Goal: Information Seeking & Learning: Compare options

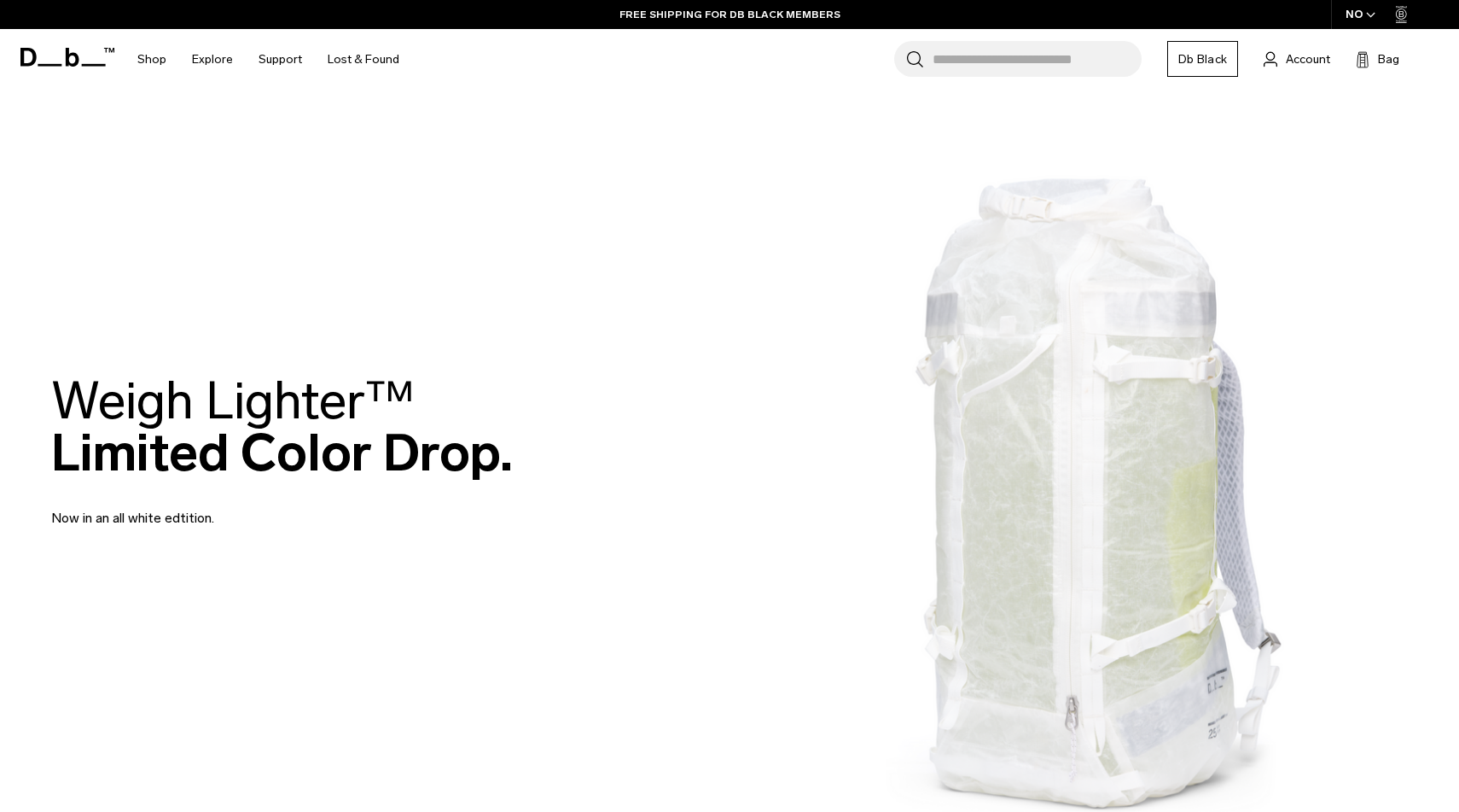
click at [1019, 64] on input "Search for Bags, Luggage..." at bounding box center [1037, 59] width 209 height 36
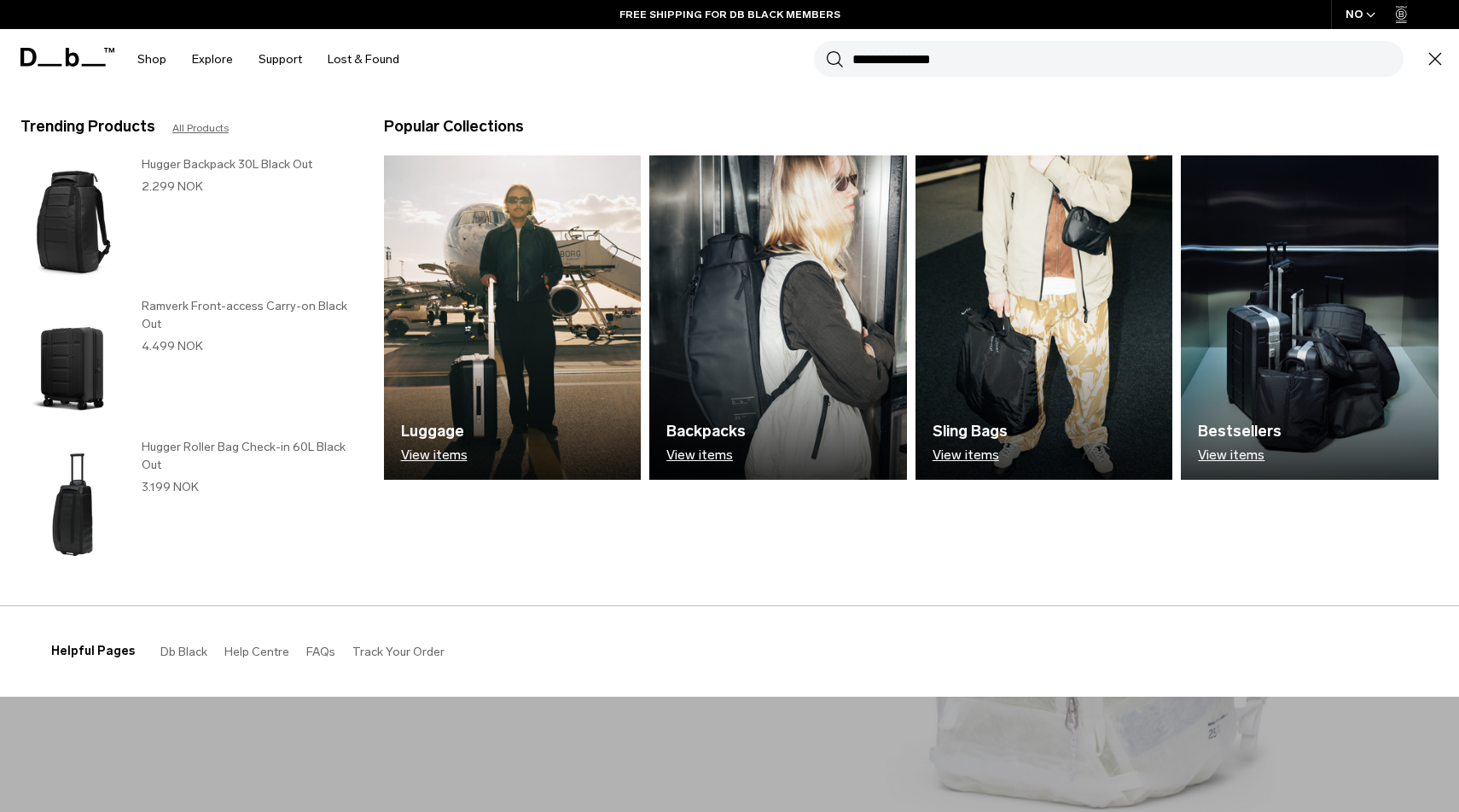
type input "**********"
click at [826, 49] on button "Search" at bounding box center [835, 58] width 18 height 19
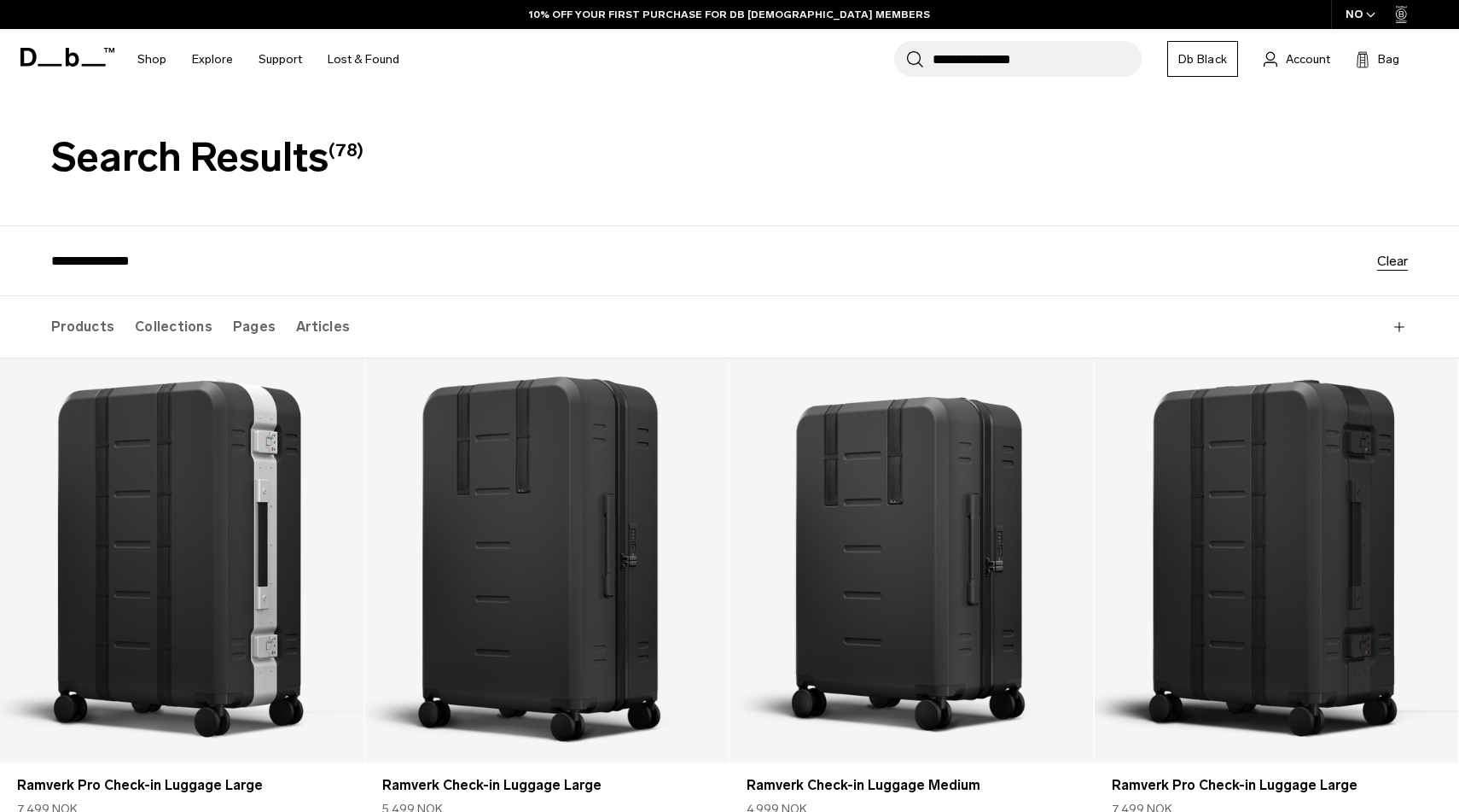
click at [96, 263] on input "**********" at bounding box center [714, 261] width 1326 height 14
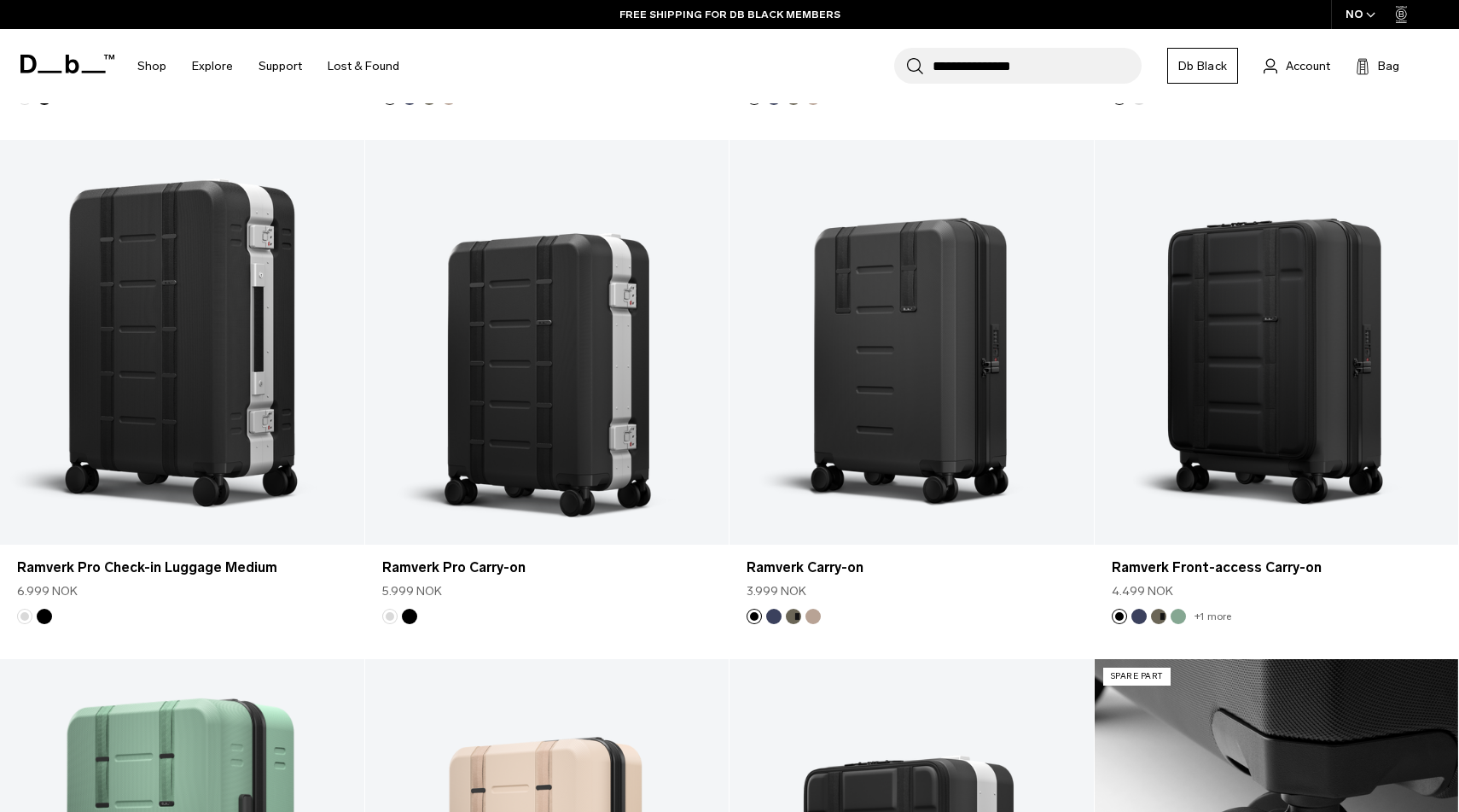
scroll to position [736, 0]
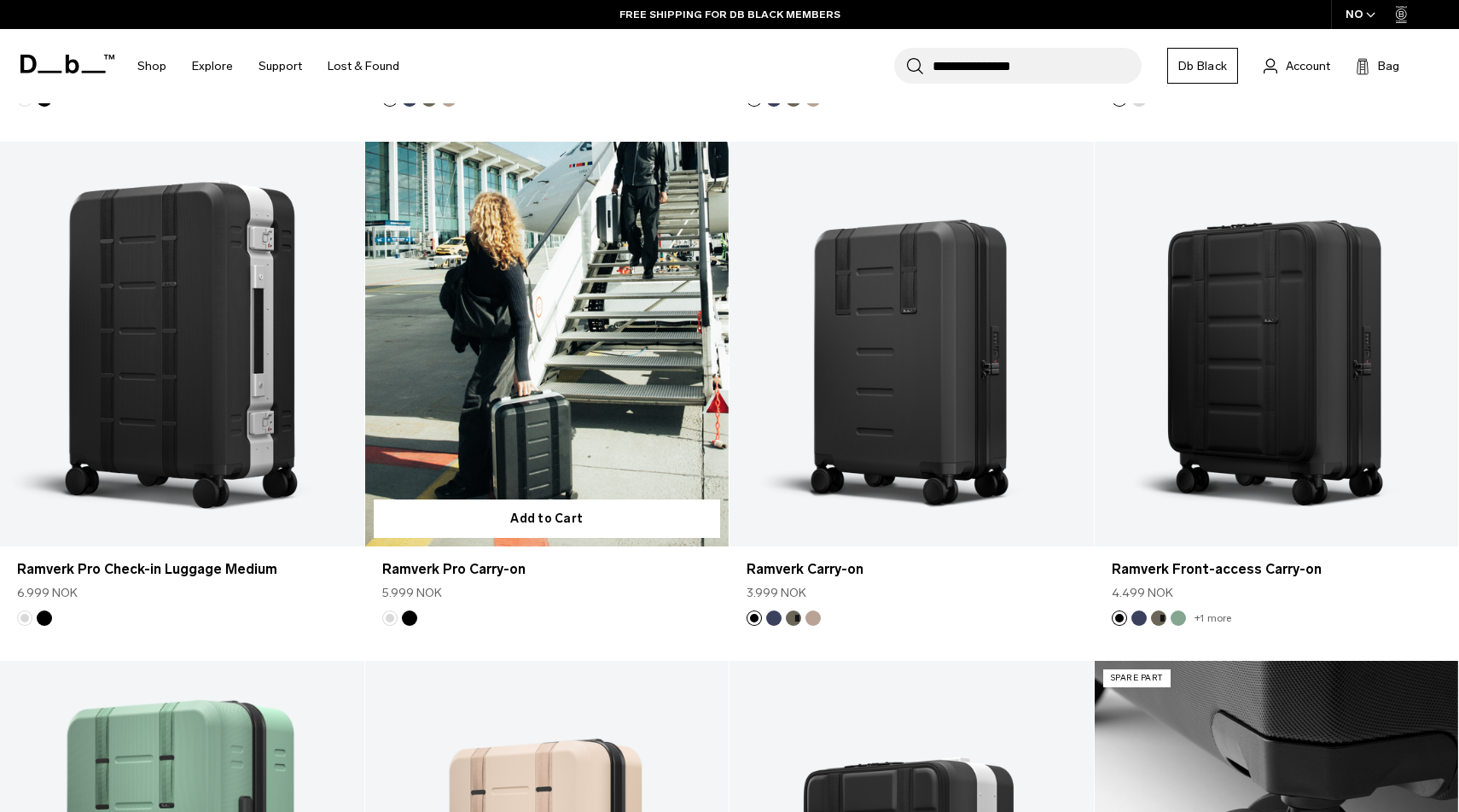
click at [593, 366] on link "Ramverk Pro Carry-on" at bounding box center [547, 344] width 364 height 404
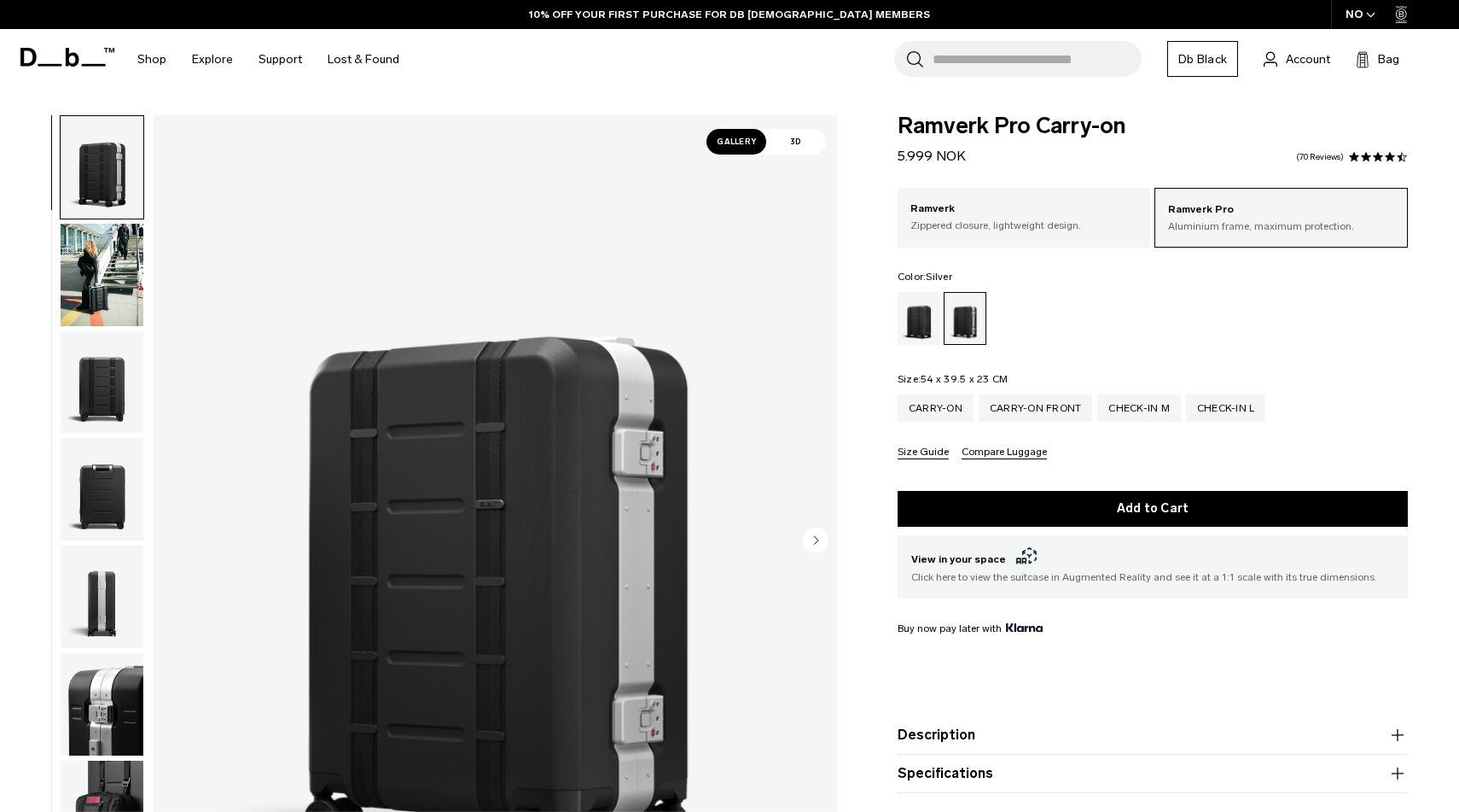
click at [969, 327] on div "Silver" at bounding box center [966, 318] width 42 height 51
click at [922, 322] on div "Black Out" at bounding box center [919, 318] width 44 height 53
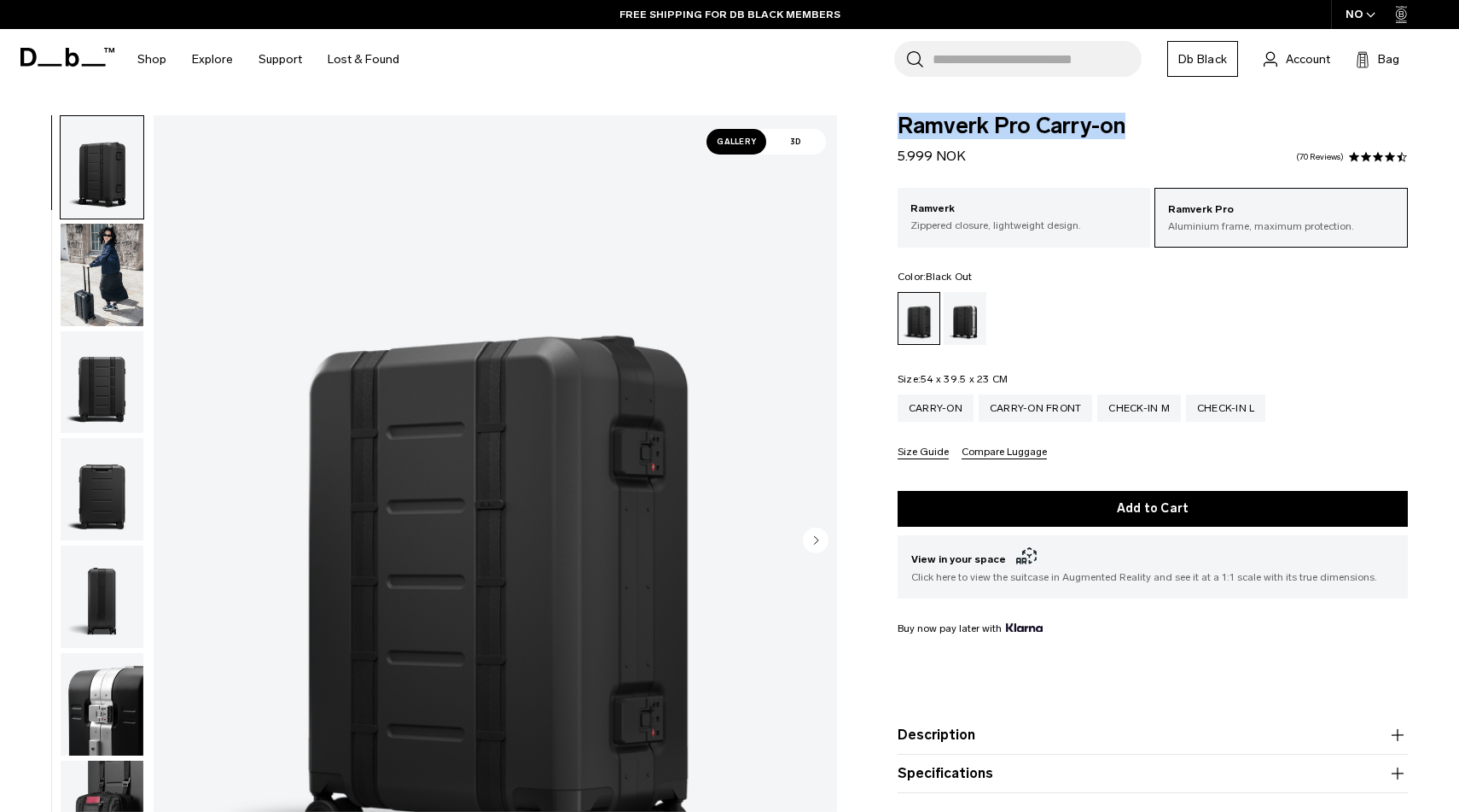
drag, startPoint x: 1149, startPoint y: 129, endPoint x: 899, endPoint y: 125, distance: 250.0
click at [899, 125] on span "Ramverk Pro Carry-on" at bounding box center [1153, 126] width 510 height 22
copy span "Ramverk Pro Carry-on"
click at [1028, 404] on div "Carry-on Front" at bounding box center [1036, 408] width 114 height 28
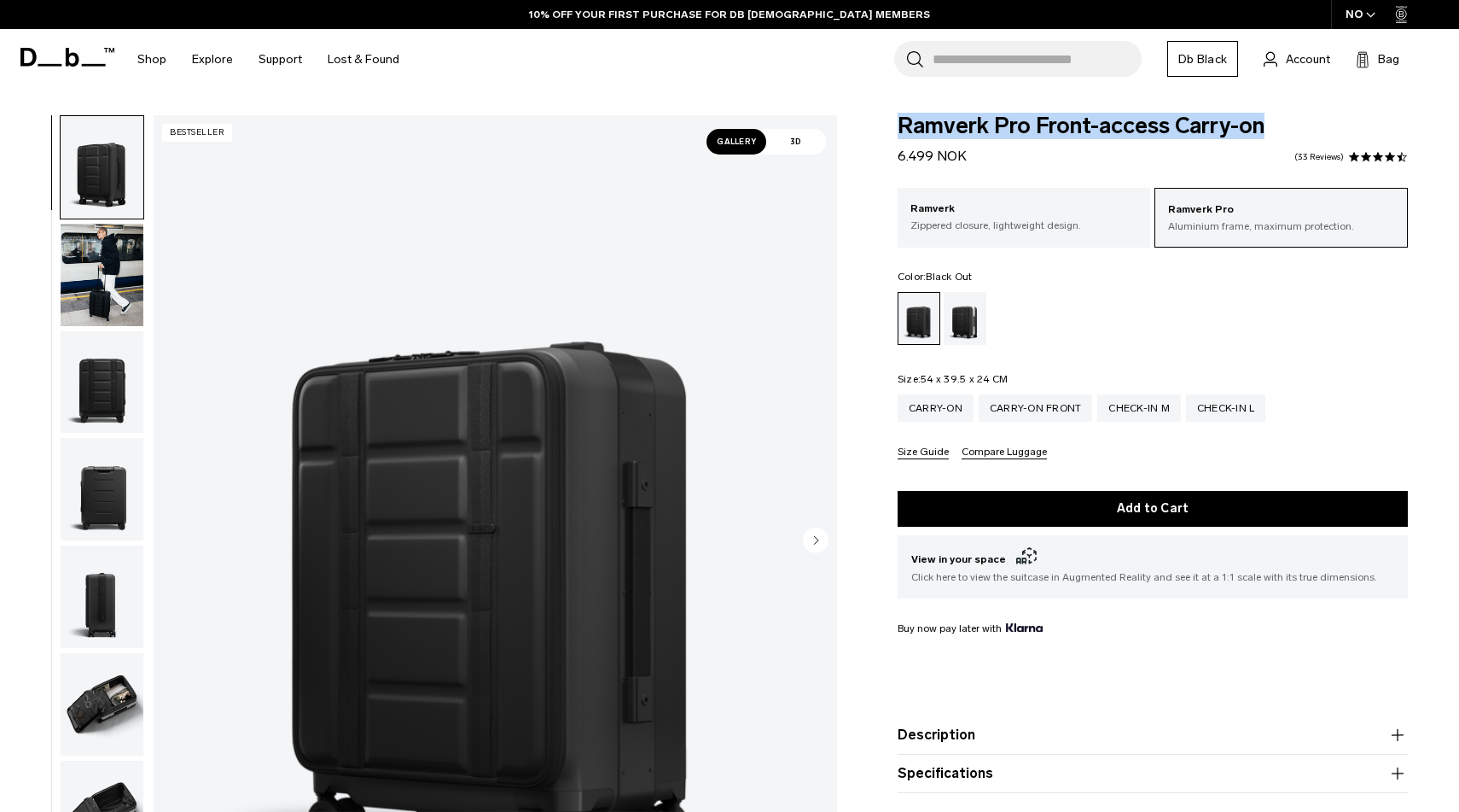
drag, startPoint x: 1277, startPoint y: 128, endPoint x: 881, endPoint y: 119, distance: 396.1
click at [881, 119] on div "Ramverk Pro Front-access Carry-on 6.499 NOK 4.4 star rating 33 Reviews Ramverk …" at bounding box center [1153, 501] width 613 height 772
copy span "Ramverk Pro Front-access Carry-on"
click at [970, 316] on div "Silver" at bounding box center [966, 318] width 44 height 53
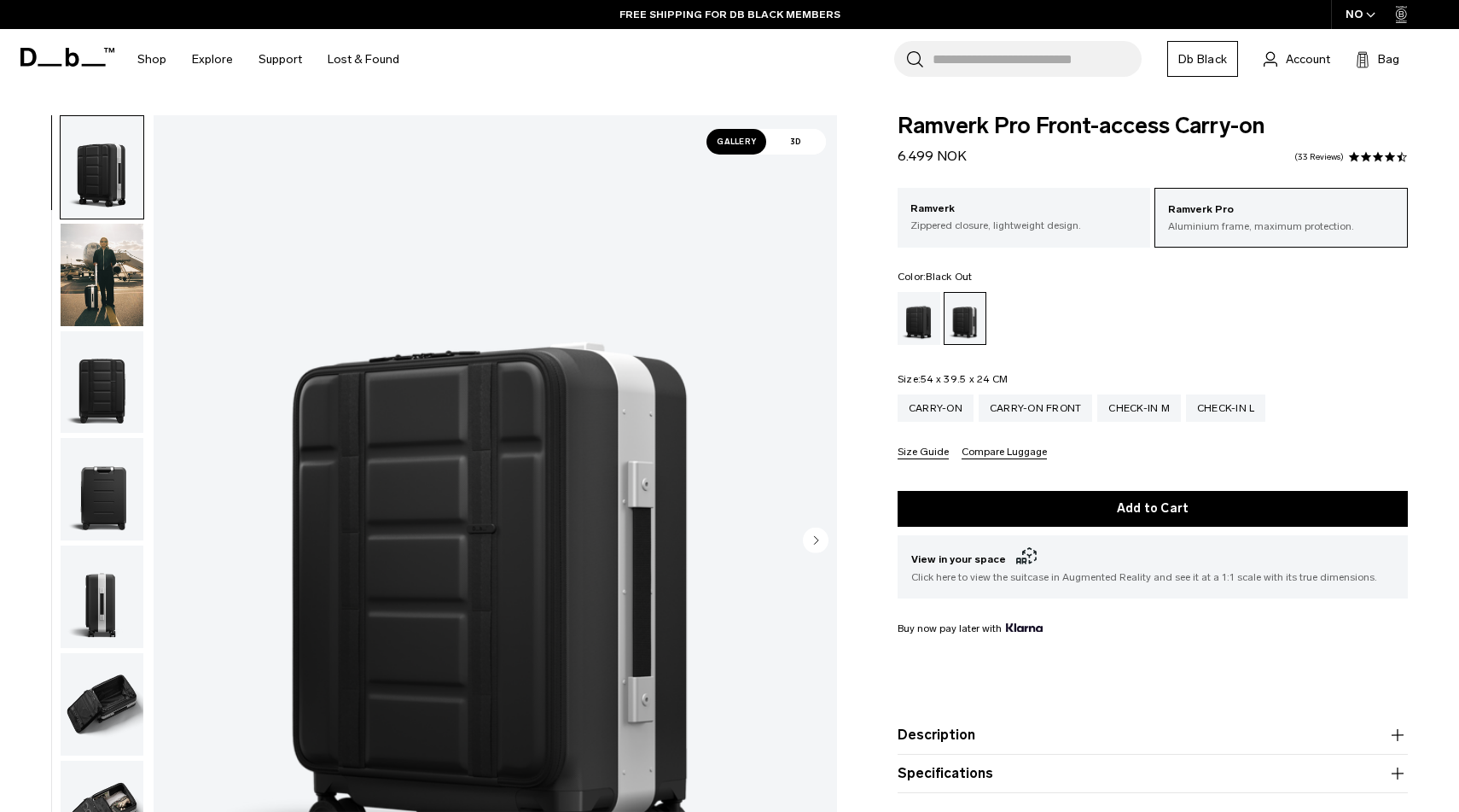
click at [916, 322] on div "Black Out" at bounding box center [919, 318] width 44 height 53
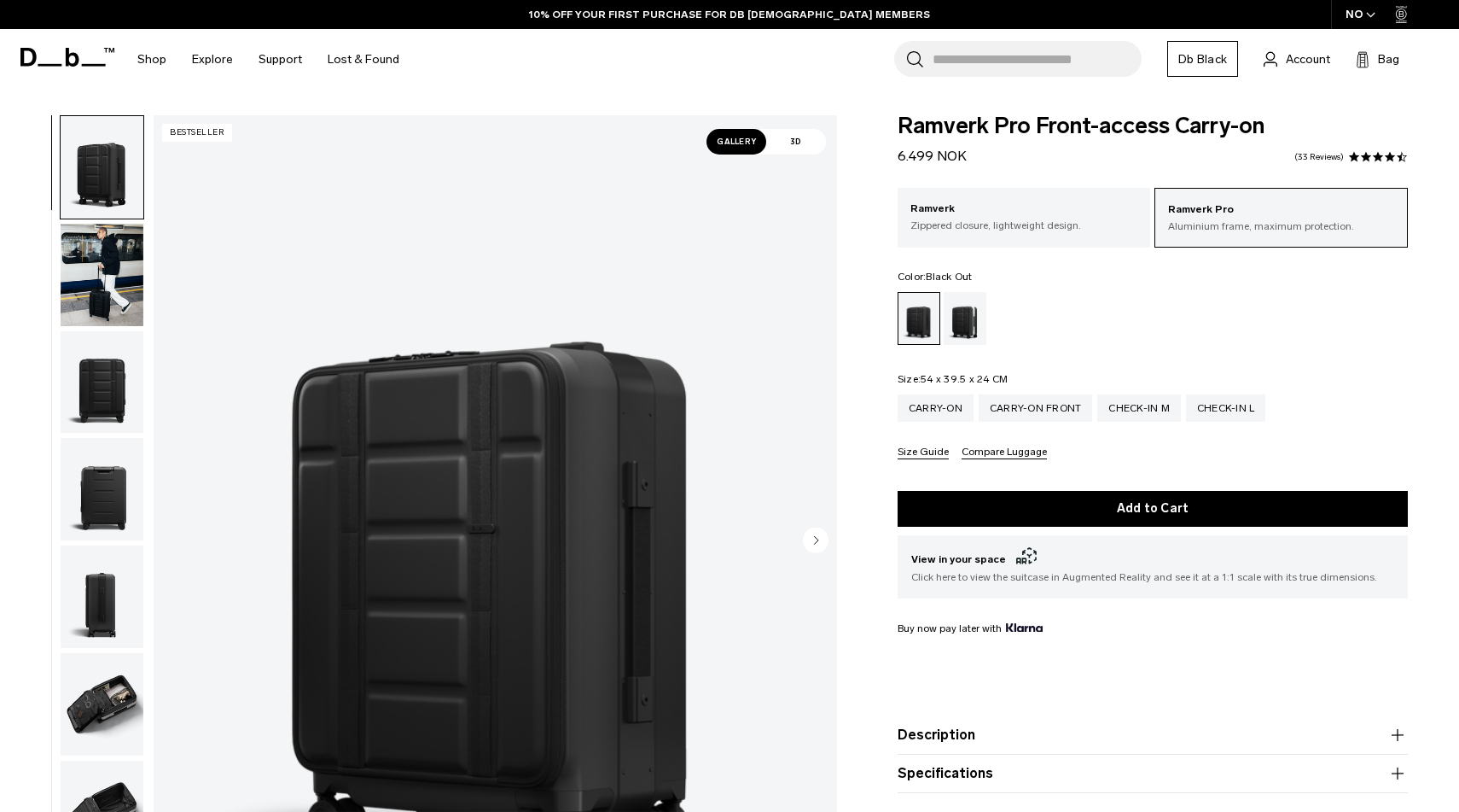
drag, startPoint x: 977, startPoint y: 157, endPoint x: 884, endPoint y: 157, distance: 93.0
click at [884, 157] on div "Ramverk Pro Front-access Carry-on 6.499 NOK 4.4 star rating 33 Reviews Ramverk …" at bounding box center [1153, 501] width 613 height 772
copy span "6.499 NOK"
click at [943, 409] on div "Carry-on" at bounding box center [935, 408] width 76 height 28
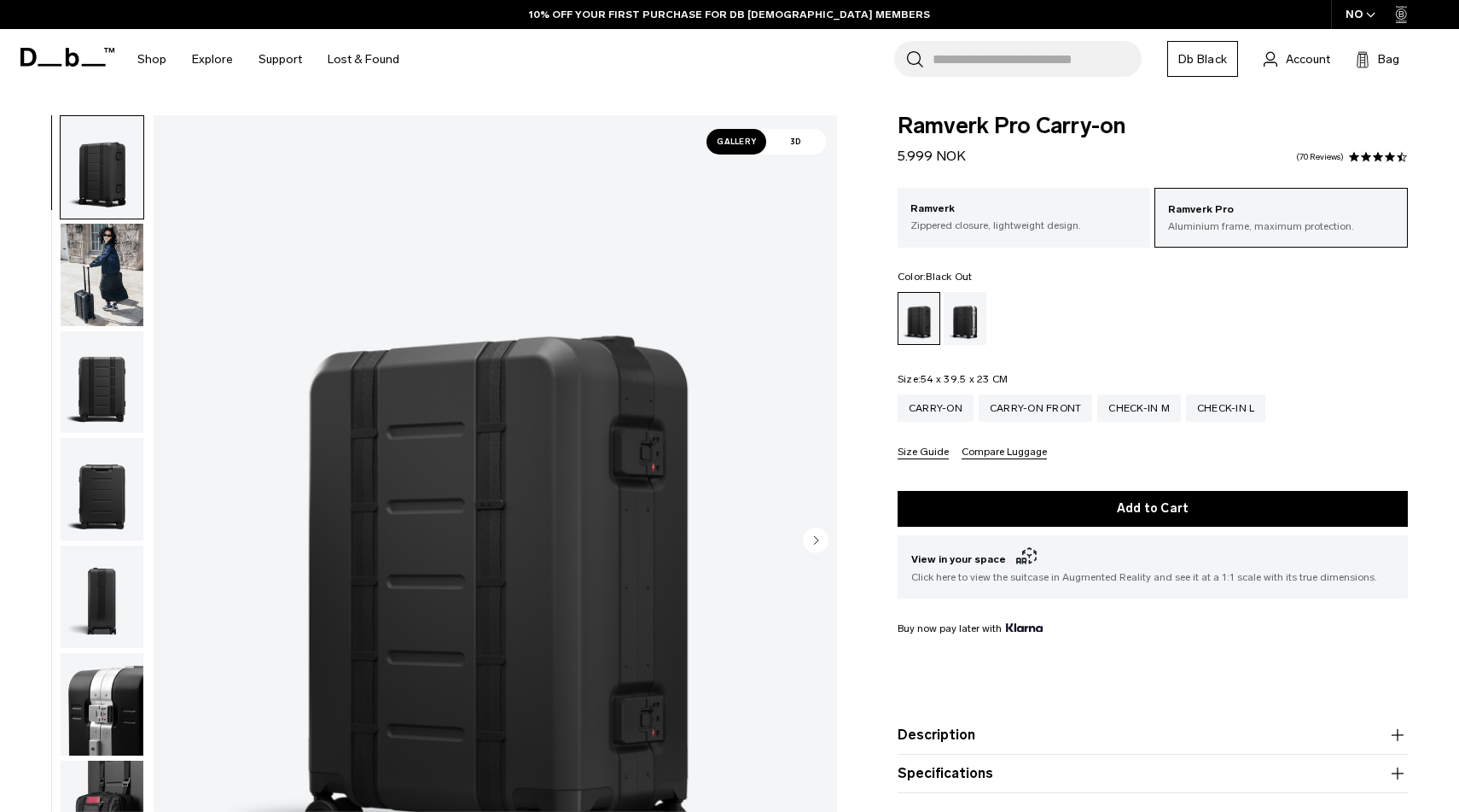
drag, startPoint x: 979, startPoint y: 153, endPoint x: 897, endPoint y: 153, distance: 82.0
click at [897, 153] on div "Ramverk Pro Carry-on 5.999 NOK 4.6 star rating 70 Reviews Ramverk Pro Aluminium…" at bounding box center [1153, 501] width 613 height 772
copy span "5.999 NOK"
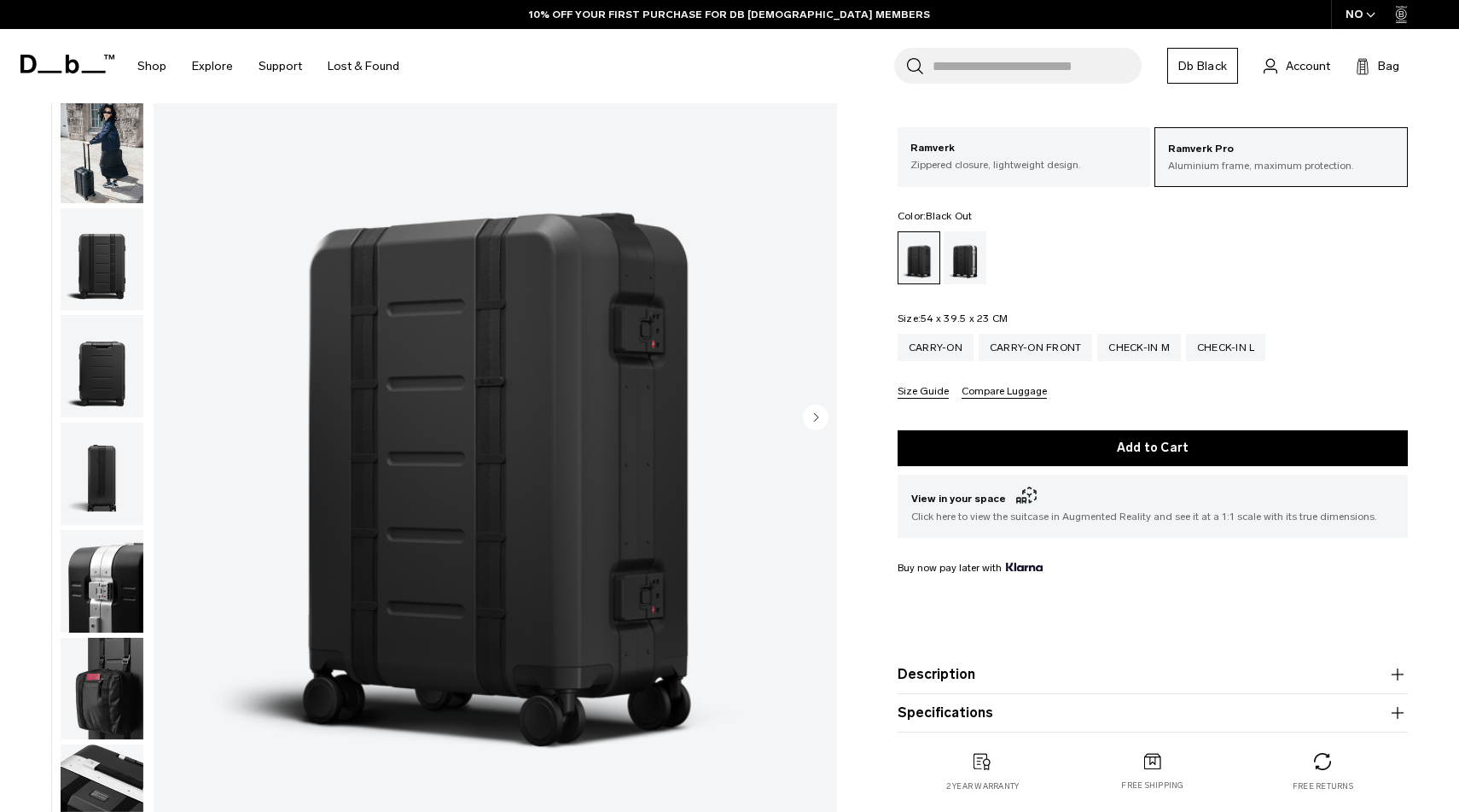
click at [976, 57] on input "Search for Bags, Luggage..." at bounding box center [1037, 66] width 209 height 36
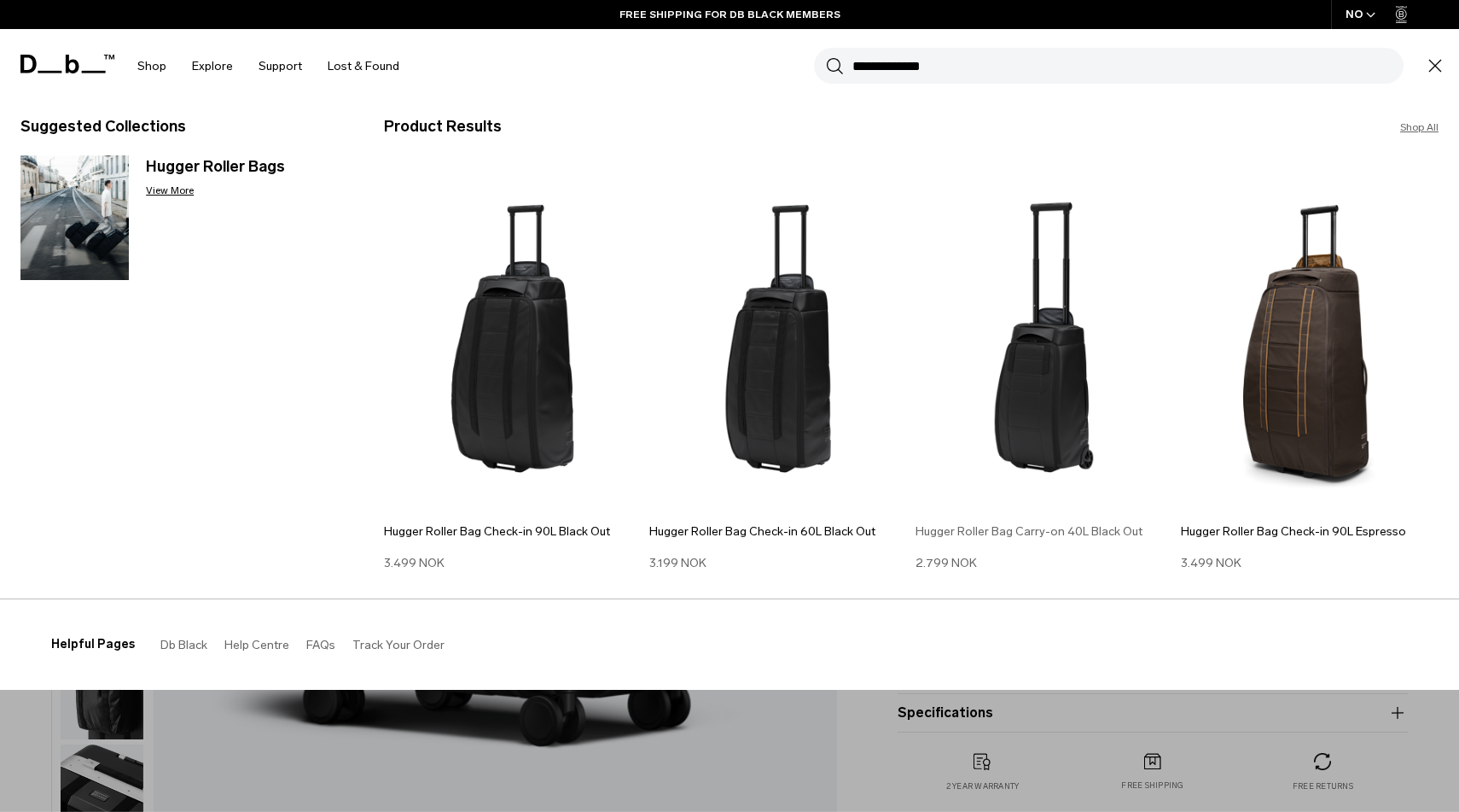
type input "**********"
click at [1047, 384] on img at bounding box center [1044, 338] width 258 height 347
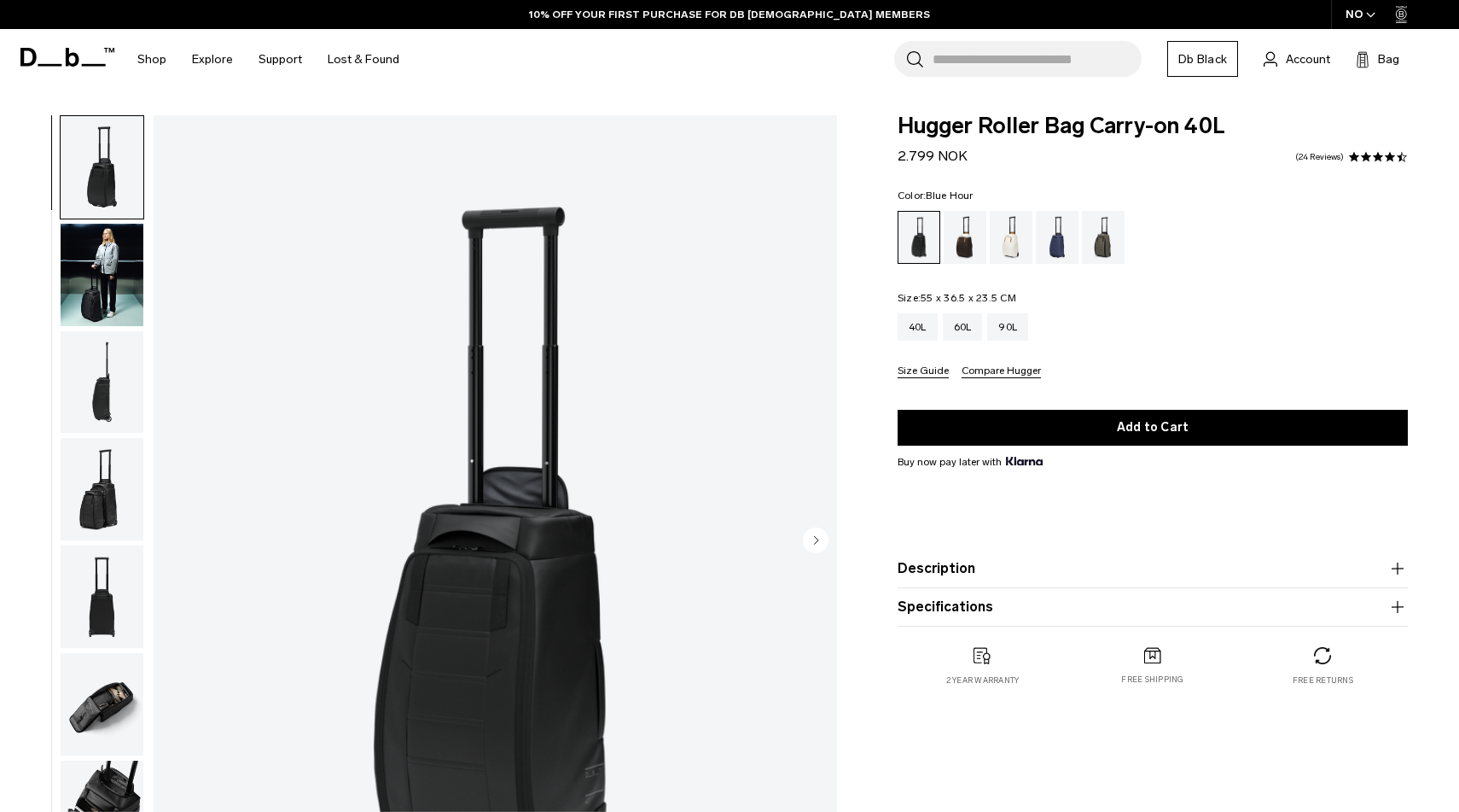
click at [1060, 239] on div "Blue Hour" at bounding box center [1057, 236] width 44 height 53
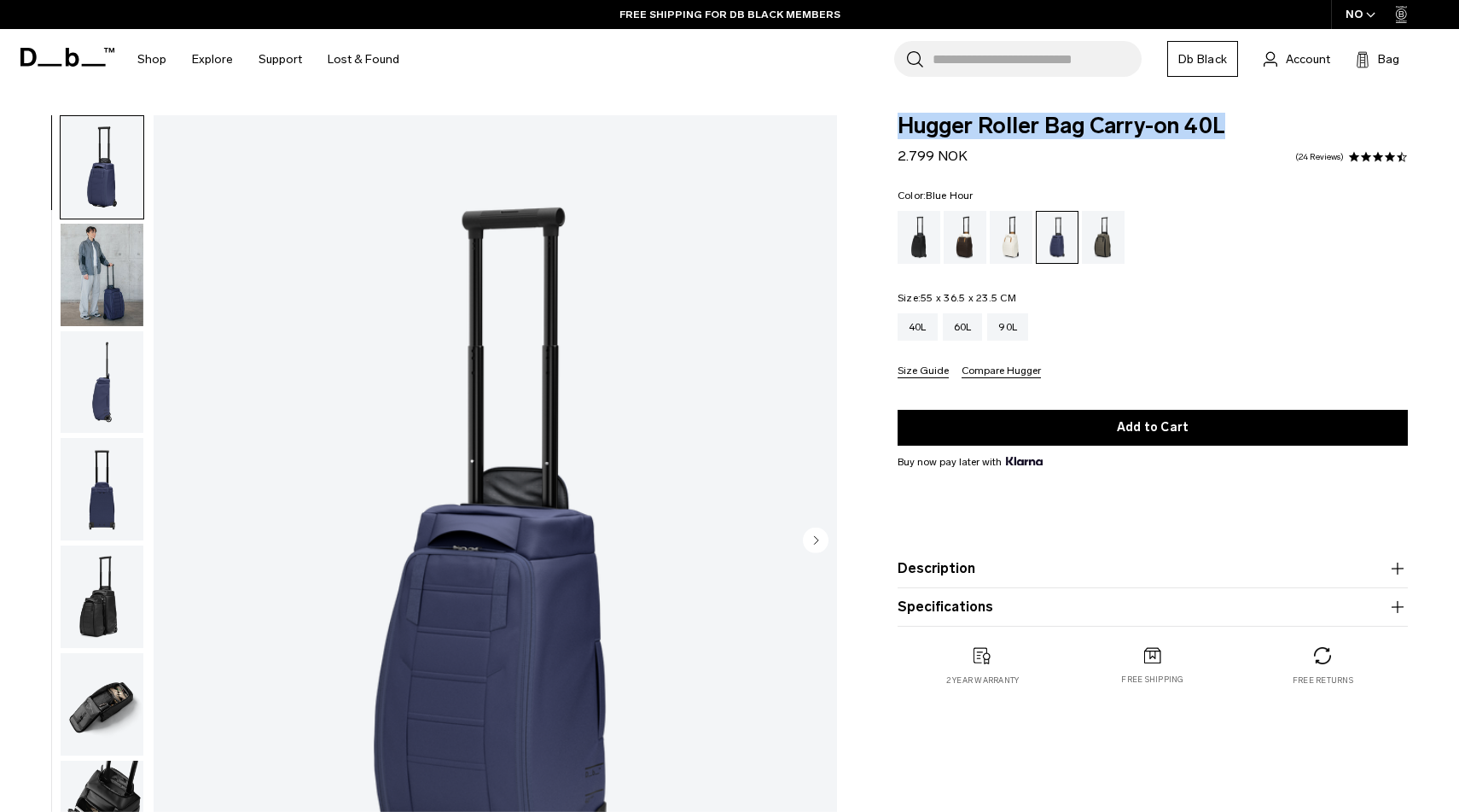
drag, startPoint x: 1248, startPoint y: 122, endPoint x: 891, endPoint y: 129, distance: 357.1
click at [891, 129] on div "Hugger Roller Bag Carry-on 40L 2.799 NOK 4.3 star rating 24 Reviews Color: Blue…" at bounding box center [1153, 418] width 613 height 605
copy span "Hugger Roller Bag Carry-on 40L"
drag, startPoint x: 976, startPoint y: 158, endPoint x: 894, endPoint y: 158, distance: 82.0
click at [894, 158] on div "Hugger Roller Bag Carry-on 40L 2.799 NOK 4.3 star rating 24 Reviews Color: Blue…" at bounding box center [1153, 418] width 613 height 605
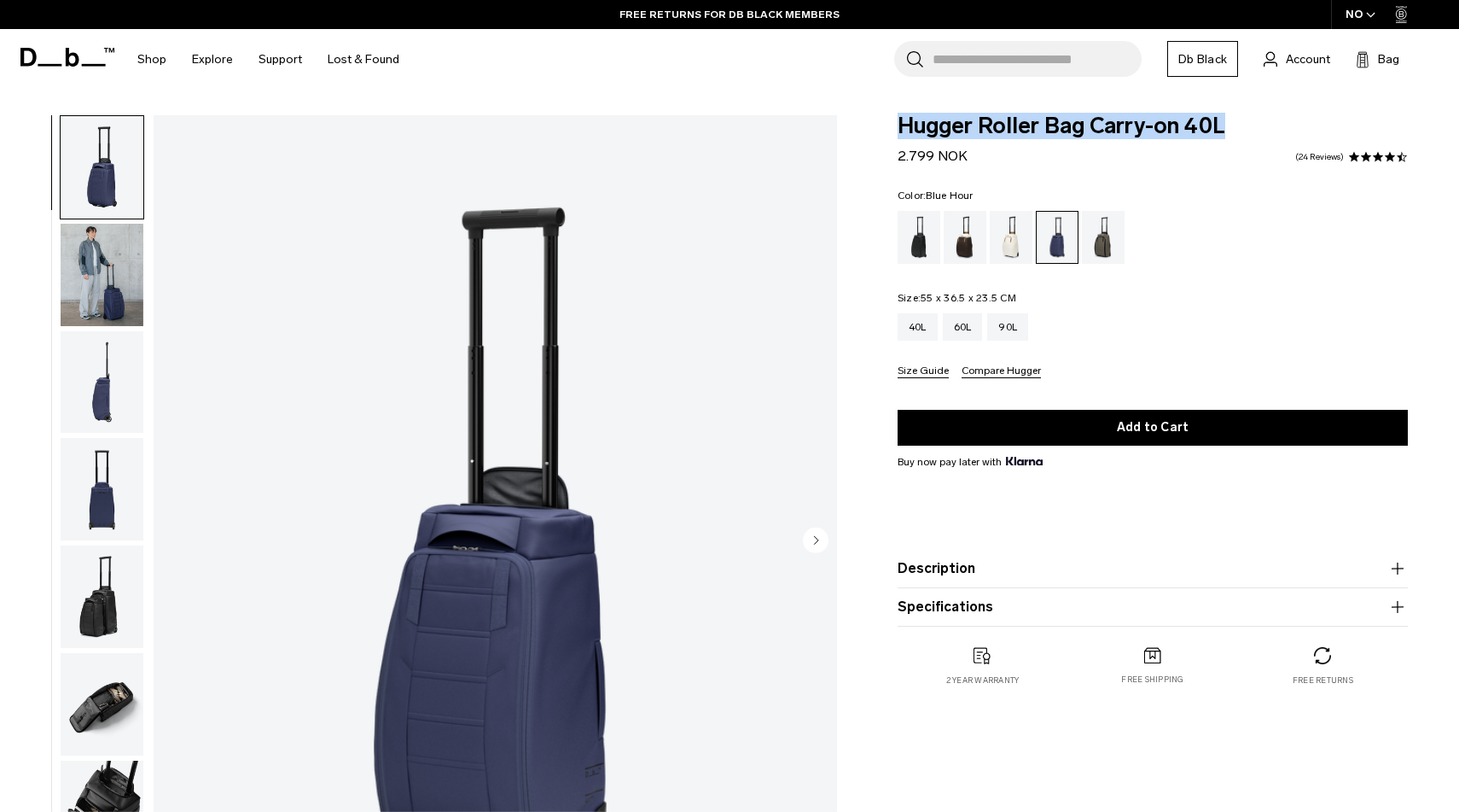
copy span "2.799 NOK"
